Goal: Task Accomplishment & Management: Manage account settings

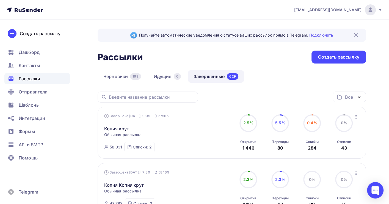
click at [27, 76] on span "Рассылки" at bounding box center [29, 78] width 21 height 7
click at [118, 77] on link "Черновики 169" at bounding box center [122, 76] width 49 height 13
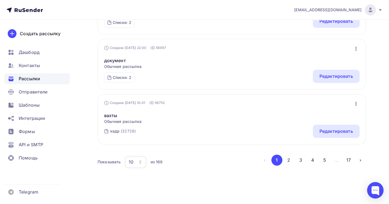
scroll to position [545, 0]
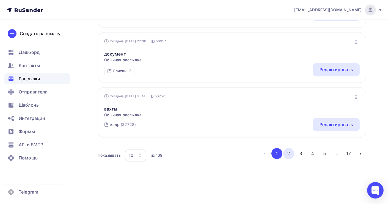
click at [289, 154] on button "2" at bounding box center [288, 153] width 11 height 11
click at [278, 155] on button "1" at bounding box center [276, 153] width 11 height 11
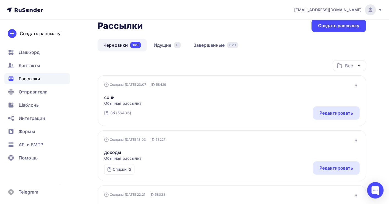
scroll to position [37, 0]
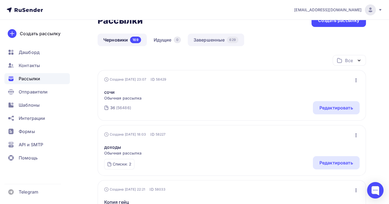
click at [202, 40] on link "Завершенные 629" at bounding box center [216, 40] width 56 height 13
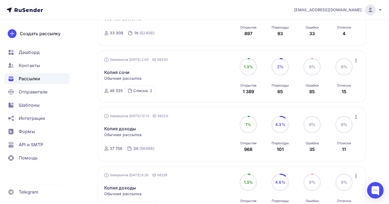
scroll to position [516, 0]
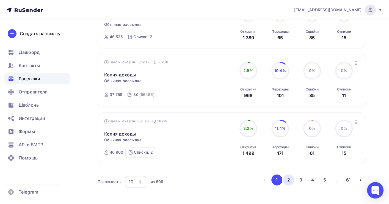
click at [287, 182] on button "2" at bounding box center [288, 179] width 11 height 11
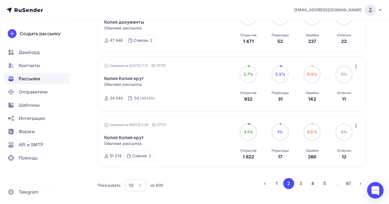
scroll to position [539, 0]
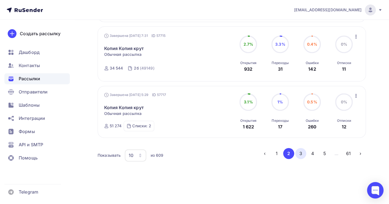
click at [298, 155] on button "3" at bounding box center [300, 153] width 11 height 11
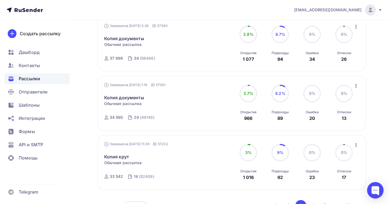
scroll to position [545, 0]
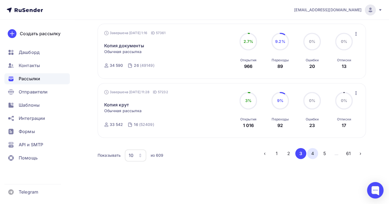
click at [313, 153] on button "4" at bounding box center [312, 153] width 11 height 11
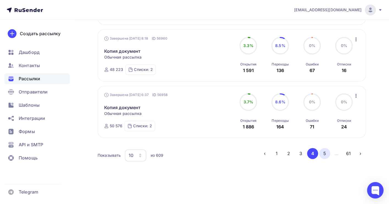
click at [325, 153] on button "5" at bounding box center [324, 153] width 11 height 11
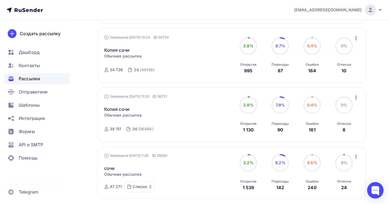
scroll to position [571, 0]
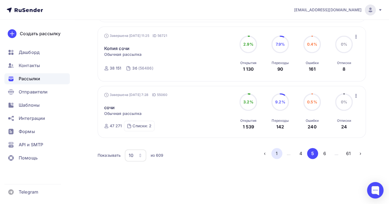
click at [279, 153] on button "1" at bounding box center [276, 153] width 11 height 11
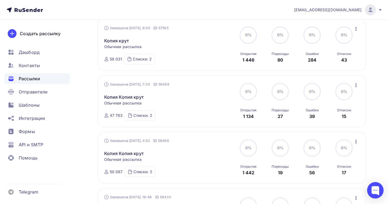
scroll to position [0, 0]
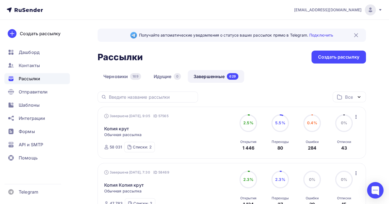
click at [356, 114] on icon "button" at bounding box center [356, 117] width 7 height 7
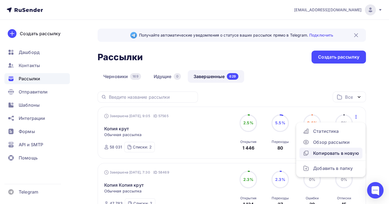
click at [337, 150] on div "Копировать в новую" at bounding box center [331, 153] width 56 height 7
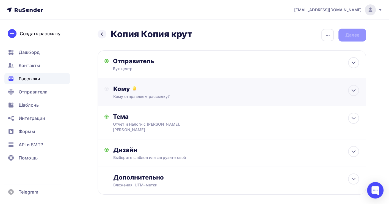
click at [154, 94] on div "Кому отправляем рассылку?" at bounding box center [223, 96] width 221 height 5
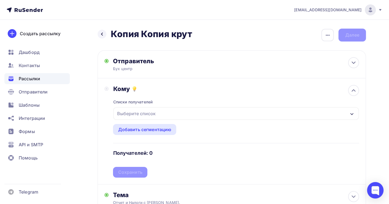
click at [143, 113] on div "Выберите список" at bounding box center [136, 114] width 43 height 10
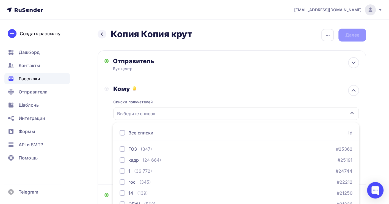
scroll to position [61, 0]
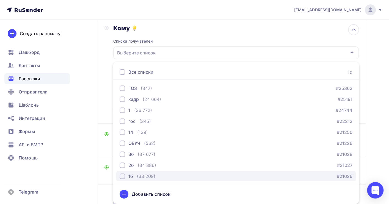
click at [146, 173] on div "(33 209)" at bounding box center [146, 176] width 18 height 7
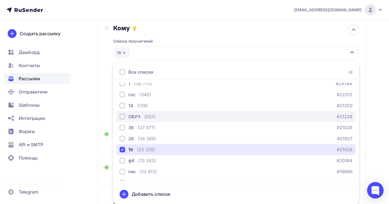
scroll to position [37, 0]
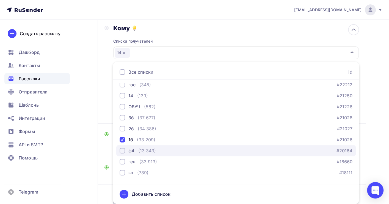
click at [145, 148] on div "(13 343)" at bounding box center [147, 150] width 18 height 7
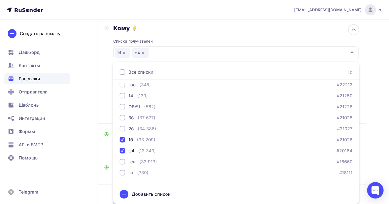
click at [371, 143] on div "Назад Копия Копия крут Копия Копия крут Закончить позже Переименовать рассылку …" at bounding box center [194, 103] width 389 height 289
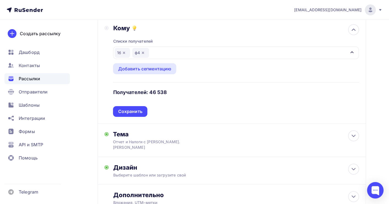
click at [136, 111] on div "Сохранить" at bounding box center [130, 111] width 24 height 6
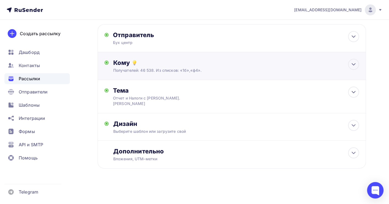
scroll to position [21, 0]
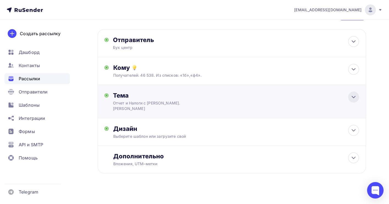
click at [356, 95] on icon at bounding box center [353, 97] width 7 height 7
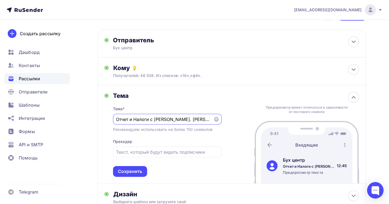
scroll to position [0, 0]
drag, startPoint x: 191, startPoint y: 121, endPoint x: 117, endPoint y: 120, distance: 74.3
click at [117, 120] on input "Отчет и Налоги с [PERSON_NAME]. [PERSON_NAME]" at bounding box center [163, 119] width 94 height 7
paste input "омандировочные расходы"
paste input "Расчеты с подотчетными лицами"
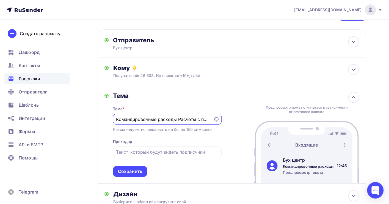
scroll to position [0, 40]
type input "Командировочные расходы Расчеты с подотчетными лицами"
click at [132, 171] on div "Сохранить" at bounding box center [130, 171] width 24 height 6
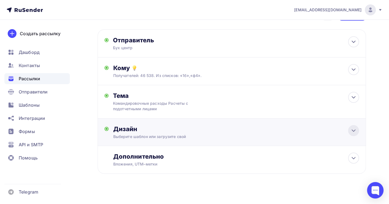
click at [352, 132] on icon at bounding box center [353, 130] width 7 height 7
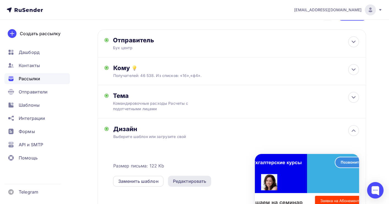
click at [180, 181] on div "Редактировать" at bounding box center [190, 181] width 34 height 7
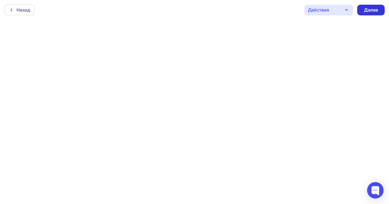
click at [370, 10] on div "Далее" at bounding box center [371, 10] width 14 height 6
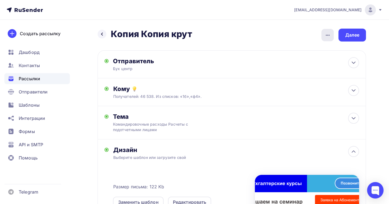
click at [326, 34] on icon "button" at bounding box center [327, 35] width 7 height 7
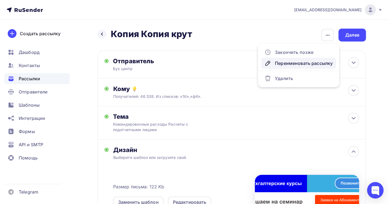
click at [289, 62] on div "Переименовать рассылку" at bounding box center [299, 63] width 68 height 7
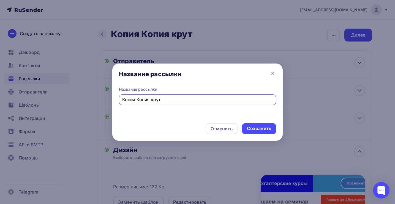
drag, startPoint x: 166, startPoint y: 103, endPoint x: 120, endPoint y: 98, distance: 45.9
click at [120, 98] on div "Копия Копия крут" at bounding box center [197, 99] width 157 height 11
type input "r"
type input "е"
type input "коман"
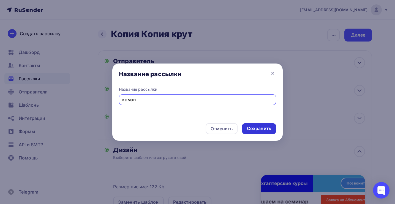
click at [256, 129] on div "Сохранить" at bounding box center [259, 128] width 24 height 6
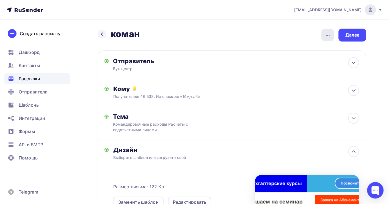
click at [325, 36] on icon "button" at bounding box center [327, 35] width 7 height 7
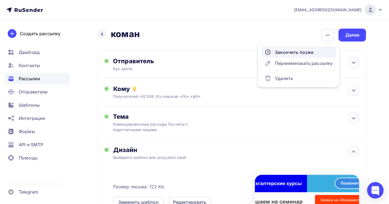
click at [289, 53] on div "Закончить позже" at bounding box center [299, 52] width 68 height 7
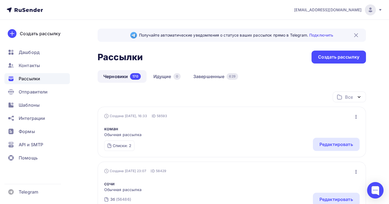
click at [357, 119] on icon "button" at bounding box center [356, 117] width 7 height 7
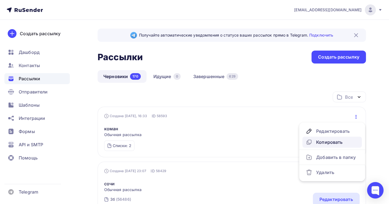
click at [322, 142] on div "Копировать" at bounding box center [332, 142] width 53 height 7
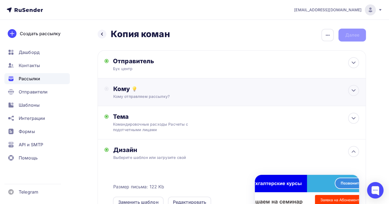
click at [142, 94] on div "Кому отправляем рассылку?" at bounding box center [223, 96] width 221 height 5
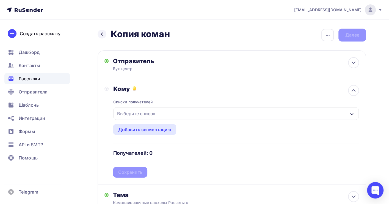
click at [140, 113] on div "Выберите список" at bounding box center [136, 114] width 43 height 10
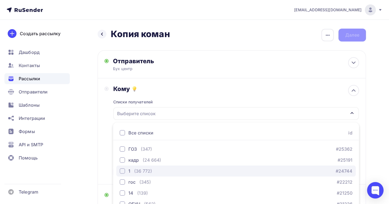
scroll to position [61, 0]
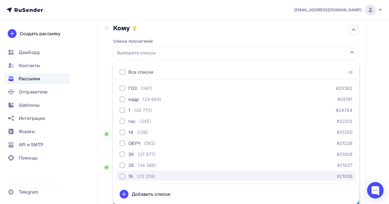
click at [144, 175] on div "(33 209)" at bounding box center [146, 176] width 18 height 7
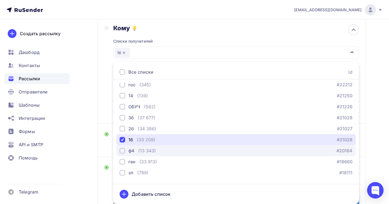
scroll to position [56, 0]
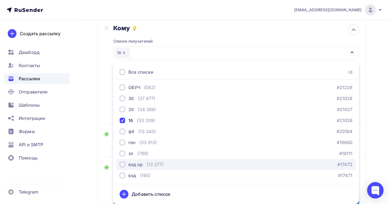
click at [162, 164] on div "(13 277)" at bounding box center [155, 164] width 17 height 7
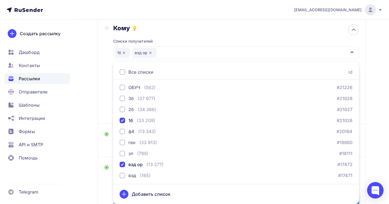
click at [373, 139] on div "Назад Копия коман Копия коман Закончить позже Переименовать рассылку Удалить Да…" at bounding box center [194, 150] width 389 height 383
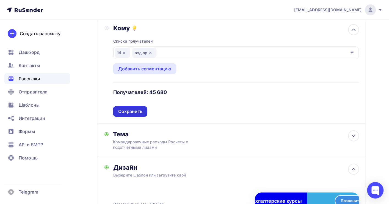
click at [135, 113] on div "Сохранить" at bounding box center [130, 111] width 24 height 6
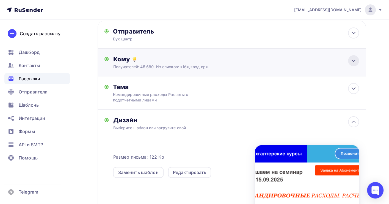
scroll to position [0, 0]
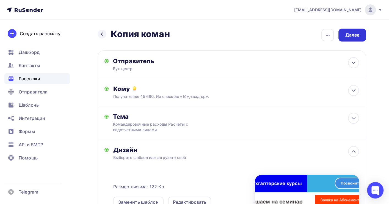
click at [355, 34] on div "Далее" at bounding box center [352, 35] width 14 height 6
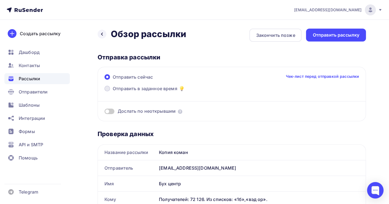
click at [115, 89] on span "Отправить в заданное время" at bounding box center [145, 88] width 65 height 7
click at [113, 92] on input "Отправить в заданное время" at bounding box center [113, 92] width 0 height 0
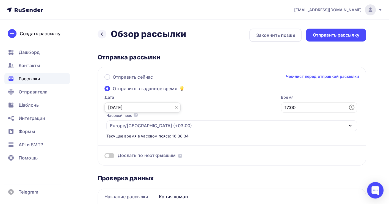
click at [116, 109] on input "[DATE]" at bounding box center [142, 107] width 76 height 10
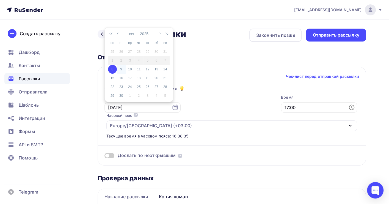
click at [122, 68] on div "9" at bounding box center [121, 69] width 9 height 5
type input "[DATE]"
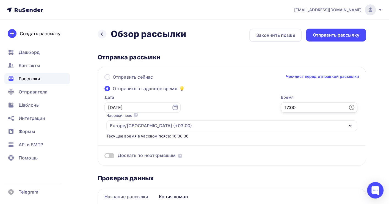
click at [281, 105] on input "17:00" at bounding box center [319, 107] width 76 height 10
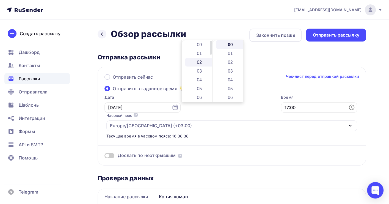
click at [204, 63] on li "02" at bounding box center [200, 62] width 30 height 9
click at [230, 87] on li "05" at bounding box center [231, 88] width 30 height 9
type input "02:05"
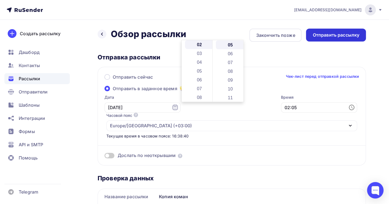
click at [336, 35] on div "Отправить рассылку" at bounding box center [336, 35] width 47 height 6
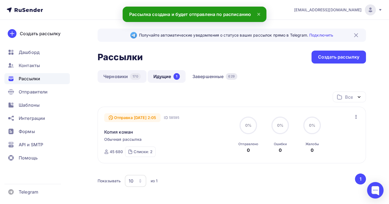
click at [113, 75] on link "Черновики 170" at bounding box center [122, 76] width 49 height 13
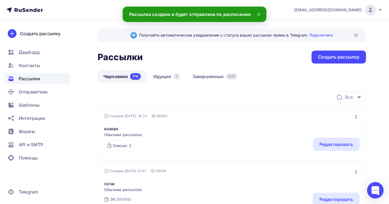
click at [356, 117] on icon "button" at bounding box center [356, 117] width 1 height 4
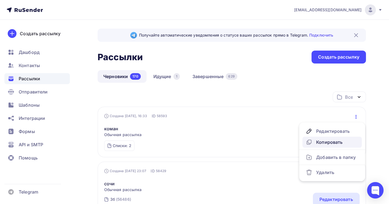
click at [324, 142] on div "Копировать" at bounding box center [332, 142] width 53 height 7
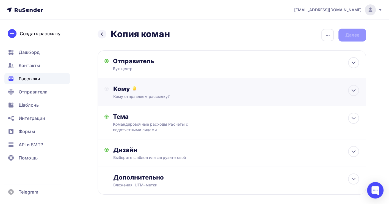
click at [178, 98] on div "Кому отправляем рассылку?" at bounding box center [223, 96] width 221 height 5
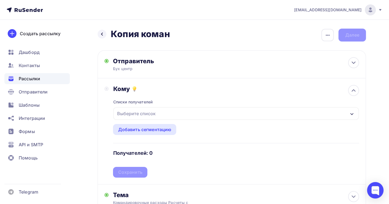
click at [147, 115] on div "Выберите список" at bounding box center [136, 114] width 43 height 10
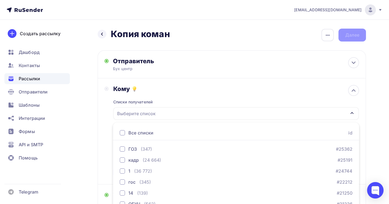
scroll to position [61, 0]
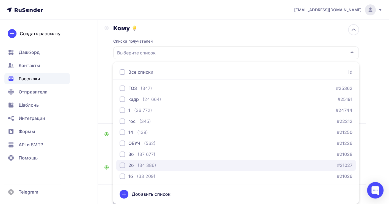
click at [145, 163] on div "(34 386)" at bounding box center [147, 165] width 18 height 7
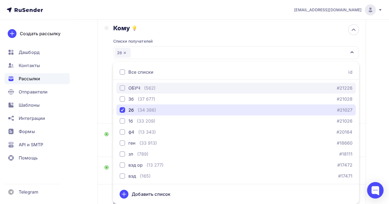
scroll to position [56, 0]
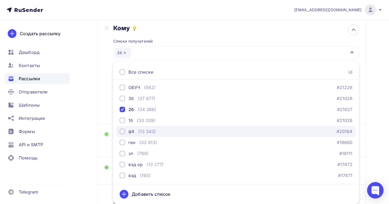
click at [170, 132] on div "ф4 (13 343) #20164" at bounding box center [236, 131] width 233 height 7
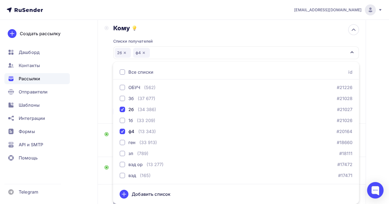
click at [375, 131] on div "Назад Копия коман Копия коман Закончить позже Переименовать рассылку Удалить Да…" at bounding box center [194, 103] width 389 height 289
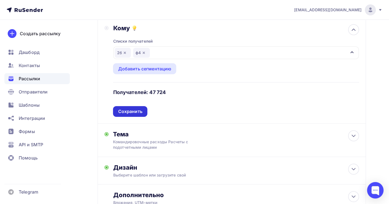
click at [128, 110] on div "Сохранить" at bounding box center [130, 111] width 24 height 6
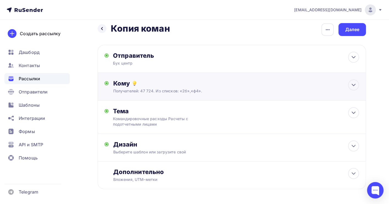
scroll to position [0, 0]
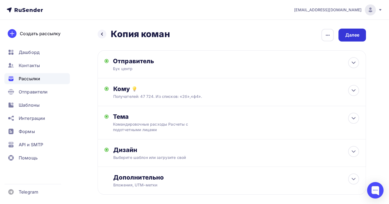
click at [347, 35] on div "Далее" at bounding box center [352, 35] width 14 height 6
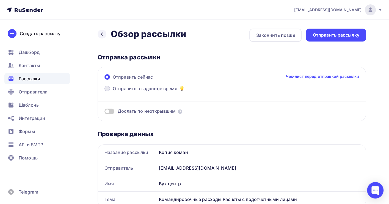
click at [136, 91] on span "Отправить в заданное время" at bounding box center [145, 88] width 65 height 7
click at [113, 92] on input "Отправить в заданное время" at bounding box center [113, 92] width 0 height 0
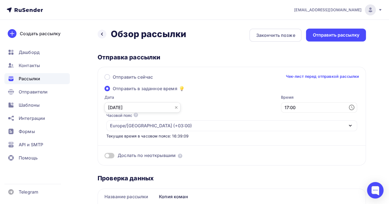
click at [118, 106] on input "[DATE]" at bounding box center [142, 107] width 76 height 10
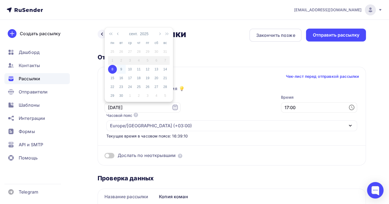
click at [120, 70] on div "9" at bounding box center [121, 69] width 9 height 5
type input "[DATE]"
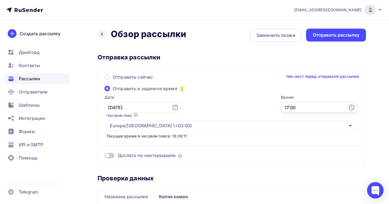
click at [281, 107] on input "17:00" at bounding box center [319, 107] width 76 height 10
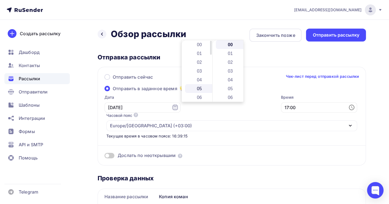
click at [201, 88] on li "05" at bounding box center [200, 88] width 30 height 9
click at [230, 68] on li "11" at bounding box center [231, 68] width 30 height 9
type input "05:11"
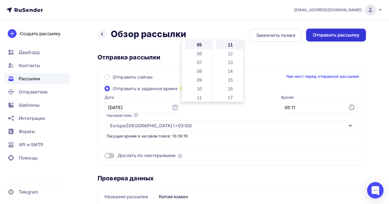
click at [346, 36] on div "Отправить рассылку" at bounding box center [336, 35] width 47 height 6
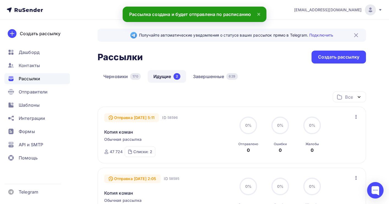
click at [146, 148] on div "Списки: 2 2б (49149) ф4 (19975)" at bounding box center [140, 152] width 30 height 10
click at [229, 187] on div "Копия коман" at bounding box center [166, 189] width 125 height 13
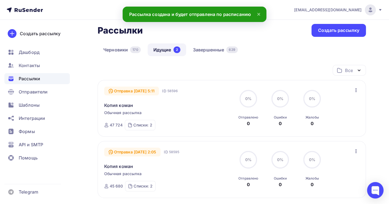
scroll to position [37, 0]
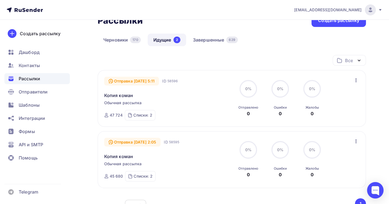
click at [139, 173] on div "Списки: 2 1б (52409) вэд ор (19717)" at bounding box center [140, 176] width 30 height 10
click at [116, 39] on link "Черновики 170" at bounding box center [122, 40] width 49 height 13
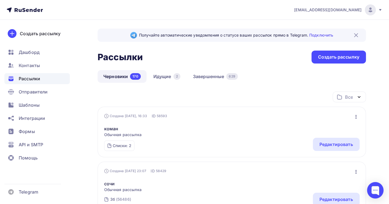
click at [356, 119] on icon "button" at bounding box center [356, 117] width 1 height 4
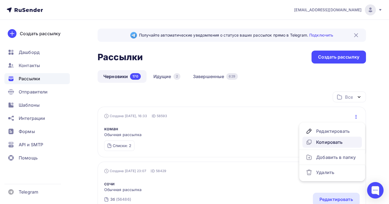
click at [334, 142] on div "Копировать" at bounding box center [332, 142] width 53 height 7
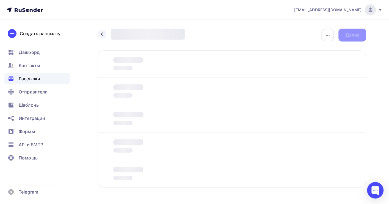
scroll to position [19, 0]
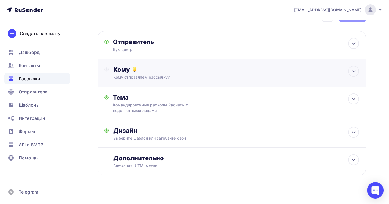
click at [155, 77] on div "Кому отправляем рассылку?" at bounding box center [223, 77] width 221 height 5
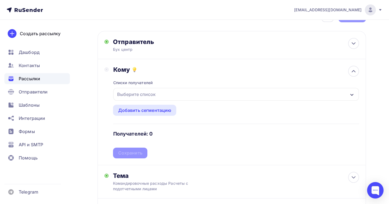
click at [155, 92] on div "Выберите список" at bounding box center [136, 94] width 43 height 10
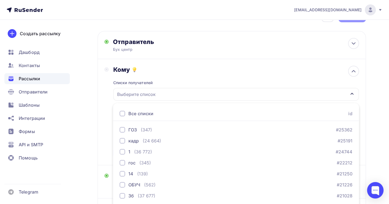
scroll to position [61, 0]
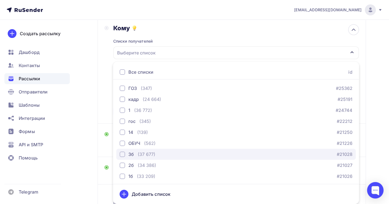
click at [149, 153] on div "(37 677)" at bounding box center [147, 154] width 18 height 7
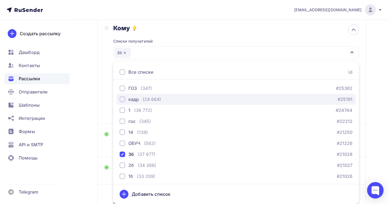
click at [177, 100] on div "кадр (24 664) #25191" at bounding box center [236, 99] width 233 height 7
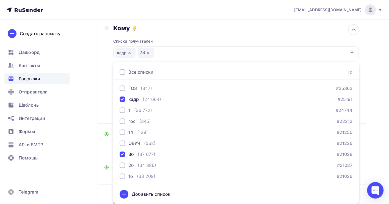
click at [382, 130] on div "Назад Копия коман Копия коман Закончить позже Переименовать рассылку Удалить Да…" at bounding box center [194, 103] width 389 height 289
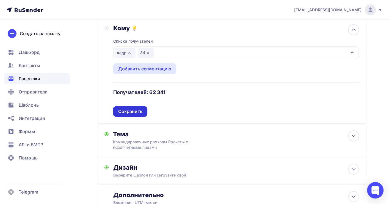
click at [135, 109] on div "Сохранить" at bounding box center [130, 111] width 24 height 6
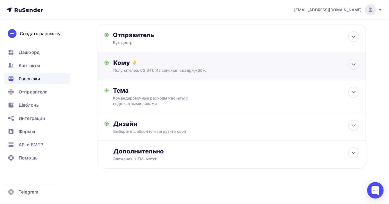
scroll to position [27, 0]
click at [200, 68] on div "Получателей: 62 341. Из списков: «кадр»,«3б»." at bounding box center [223, 70] width 221 height 5
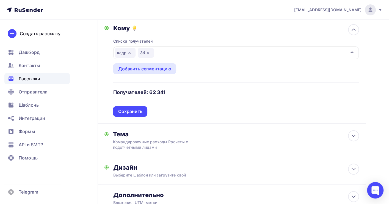
click at [131, 53] on icon "button" at bounding box center [129, 53] width 4 height 4
click at [138, 110] on div "Сохранить" at bounding box center [130, 111] width 24 height 6
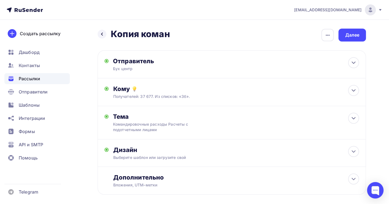
scroll to position [0, 0]
click at [351, 34] on div "Далее" at bounding box center [352, 35] width 14 height 6
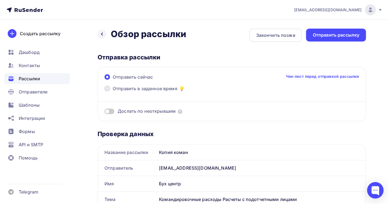
click at [123, 86] on span "Отправить в заданное время" at bounding box center [145, 88] width 65 height 7
click at [113, 92] on input "Отправить в заданное время" at bounding box center [113, 92] width 0 height 0
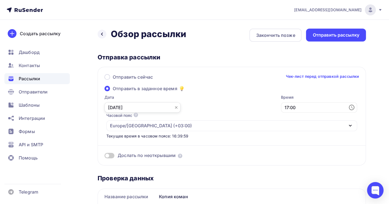
click at [125, 109] on input "[DATE]" at bounding box center [142, 107] width 76 height 10
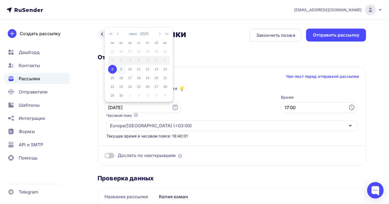
click at [122, 70] on div "9" at bounding box center [121, 69] width 9 height 5
type input "[DATE]"
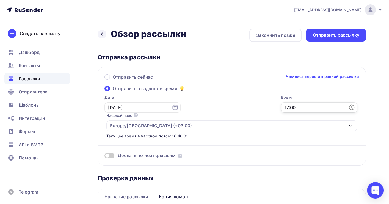
click at [281, 105] on input "17:00" at bounding box center [319, 107] width 76 height 10
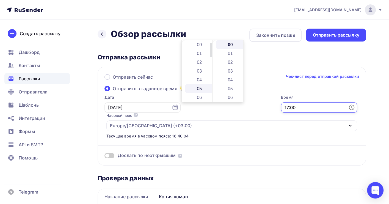
scroll to position [37, 0]
click at [200, 87] on li "09" at bounding box center [200, 87] width 30 height 9
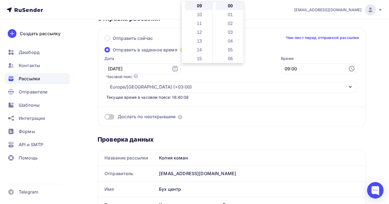
scroll to position [0, 0]
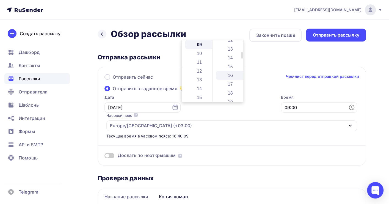
click at [230, 76] on li "16" at bounding box center [231, 75] width 30 height 9
type input "09:16"
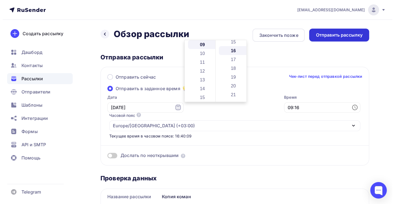
scroll to position [141, 0]
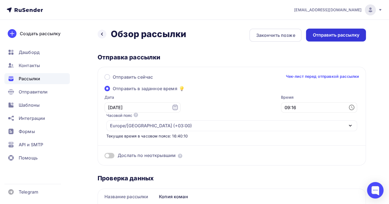
click at [317, 31] on div "Отправить рассылку" at bounding box center [336, 35] width 60 height 13
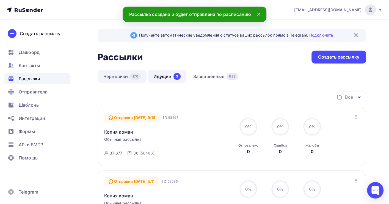
click at [109, 78] on link "Черновики 170" at bounding box center [122, 76] width 49 height 13
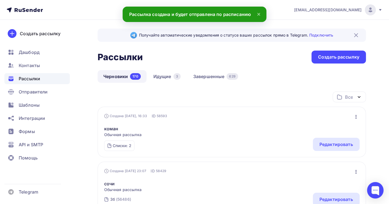
click at [355, 117] on icon "button" at bounding box center [356, 117] width 7 height 7
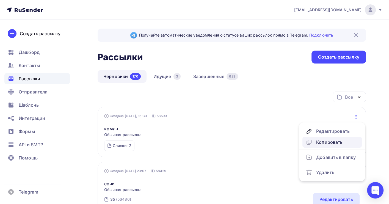
click at [329, 142] on div "Копировать" at bounding box center [332, 142] width 53 height 7
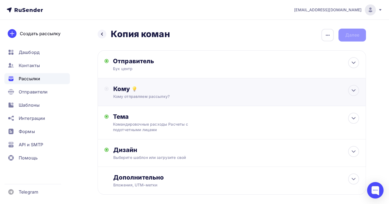
click at [142, 100] on div "Кому Кому отправляем рассылку? Списки получателей Выберите список Все списки id…" at bounding box center [232, 92] width 268 height 28
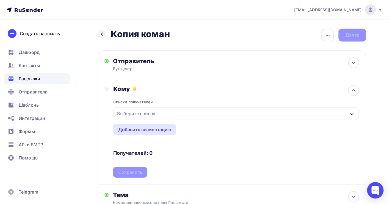
click at [137, 113] on div "Выберите список" at bounding box center [136, 114] width 43 height 10
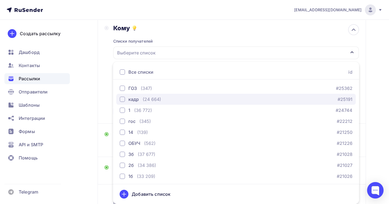
click at [149, 102] on div "(24 664)" at bounding box center [152, 99] width 18 height 7
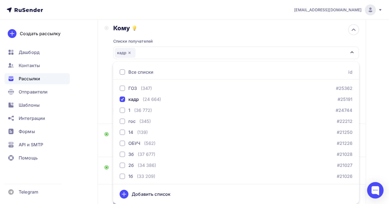
click at [379, 129] on div "Назад Копия коман Копия коман Закончить позже Переименовать рассылку Удалить Да…" at bounding box center [194, 103] width 389 height 289
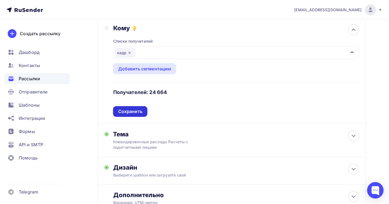
click at [133, 113] on div "Сохранить" at bounding box center [130, 111] width 24 height 6
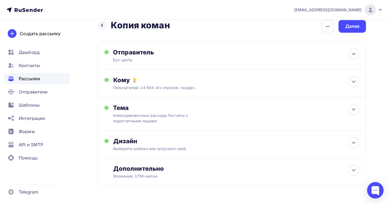
scroll to position [0, 0]
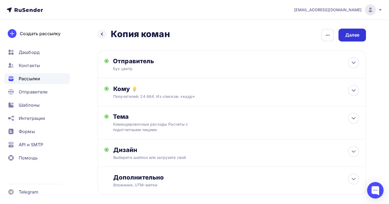
click at [348, 36] on div "Далее" at bounding box center [352, 35] width 14 height 6
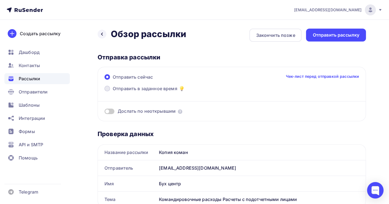
click at [129, 89] on span "Отправить в заданное время" at bounding box center [145, 88] width 65 height 7
click at [113, 92] on input "Отправить в заданное время" at bounding box center [113, 92] width 0 height 0
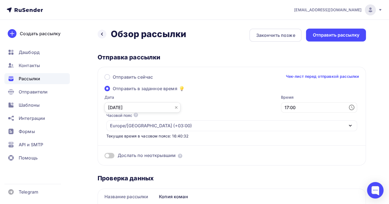
click at [134, 108] on input "[DATE]" at bounding box center [142, 107] width 76 height 10
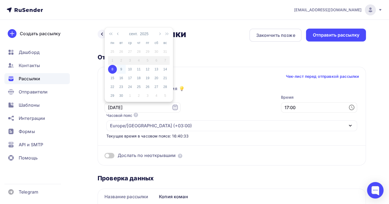
click at [121, 68] on div "9" at bounding box center [121, 69] width 9 height 5
type input "[DATE]"
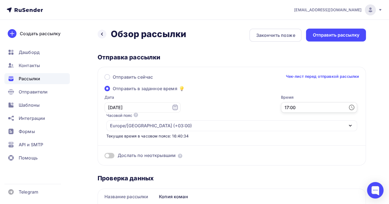
click at [281, 109] on input "17:00" at bounding box center [319, 107] width 76 height 10
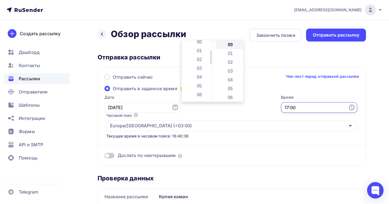
scroll to position [76, 0]
click at [202, 74] on li "12" at bounding box center [200, 74] width 30 height 9
click at [230, 86] on li "05" at bounding box center [231, 88] width 30 height 9
type input "12:05"
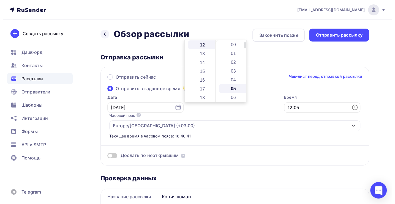
scroll to position [44, 0]
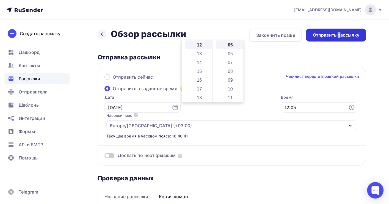
click at [338, 32] on div "Отправить рассылку" at bounding box center [336, 35] width 60 height 13
